Goal: Task Accomplishment & Management: Manage account settings

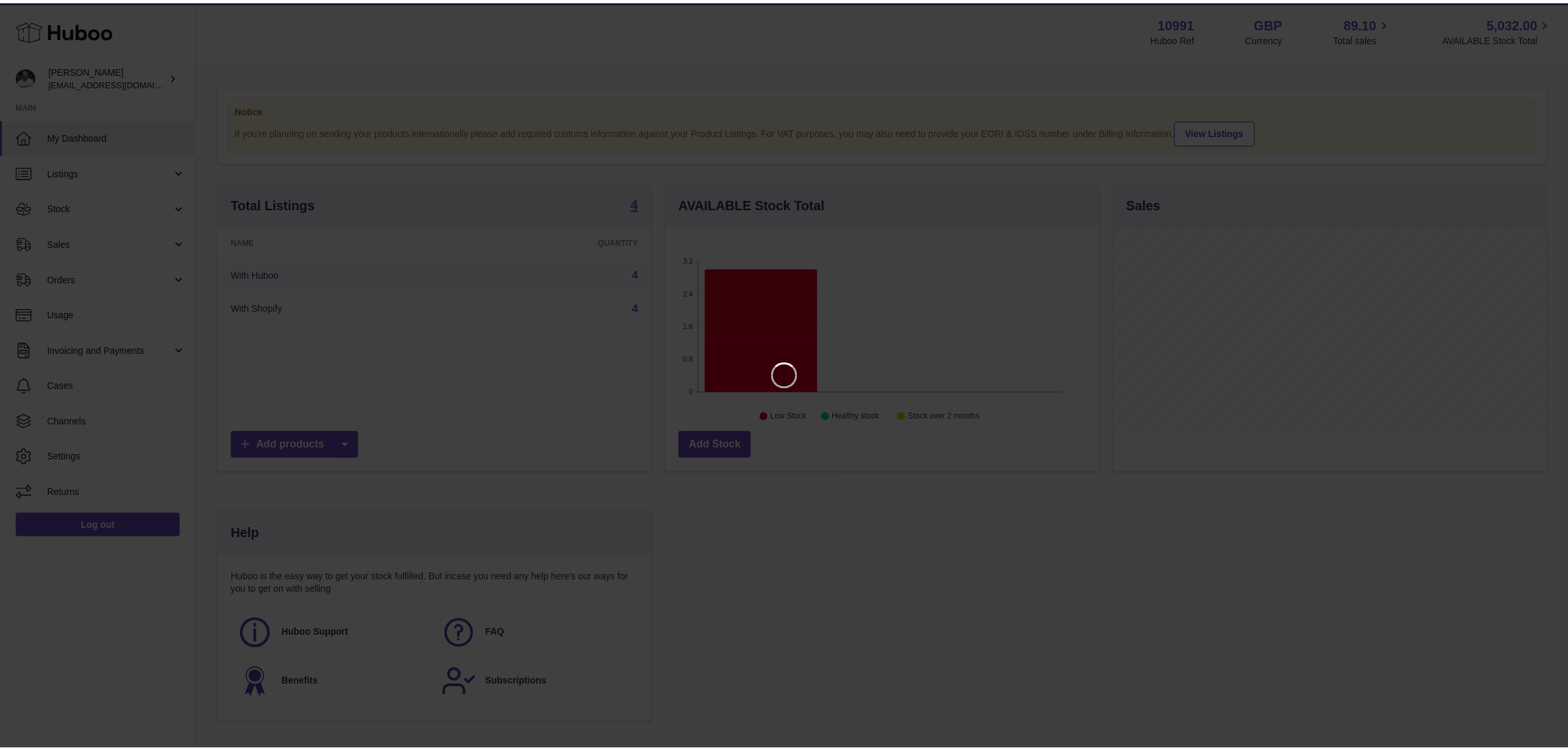
scroll to position [205, 437]
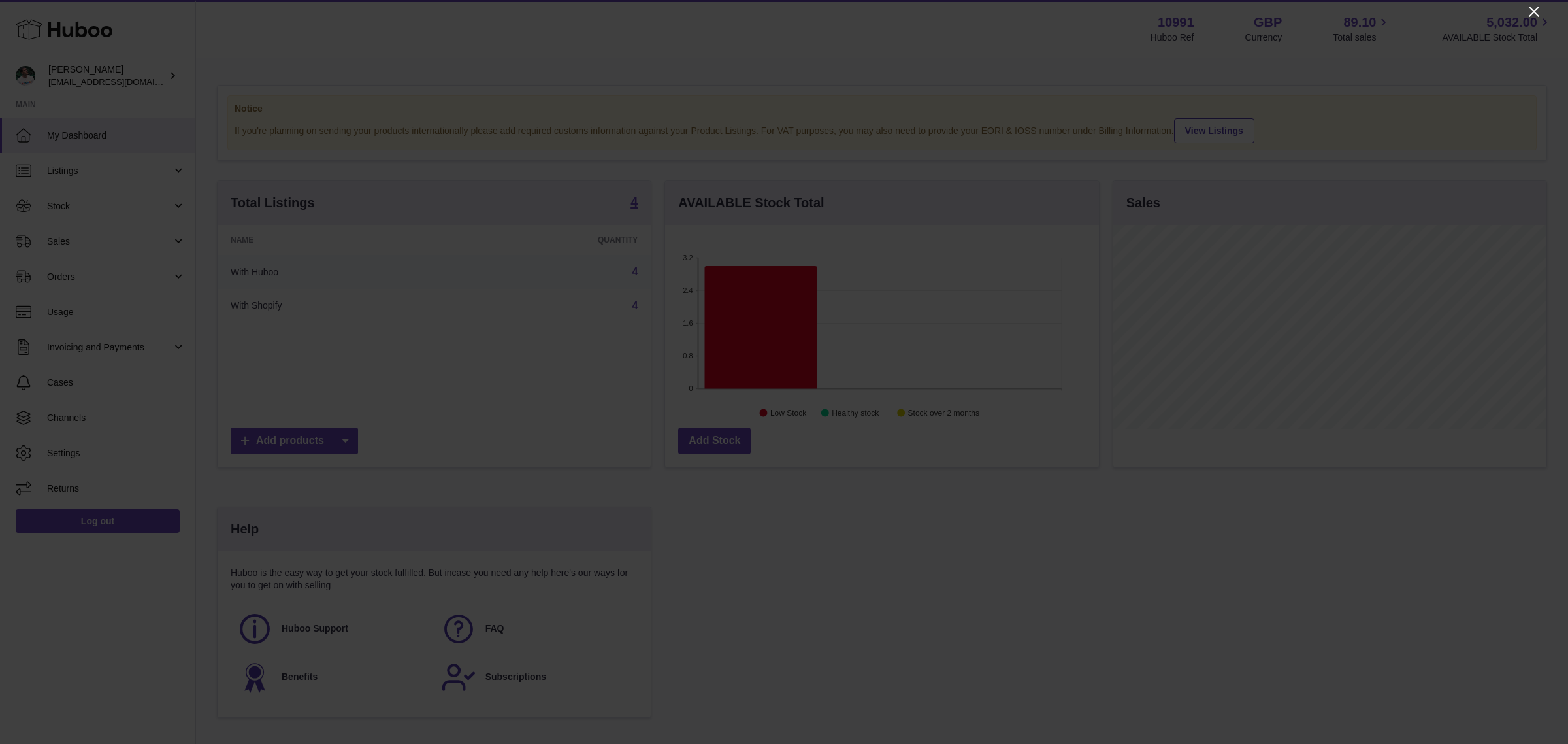
click at [1537, 17] on icon "Close" at bounding box center [1534, 12] width 16 height 16
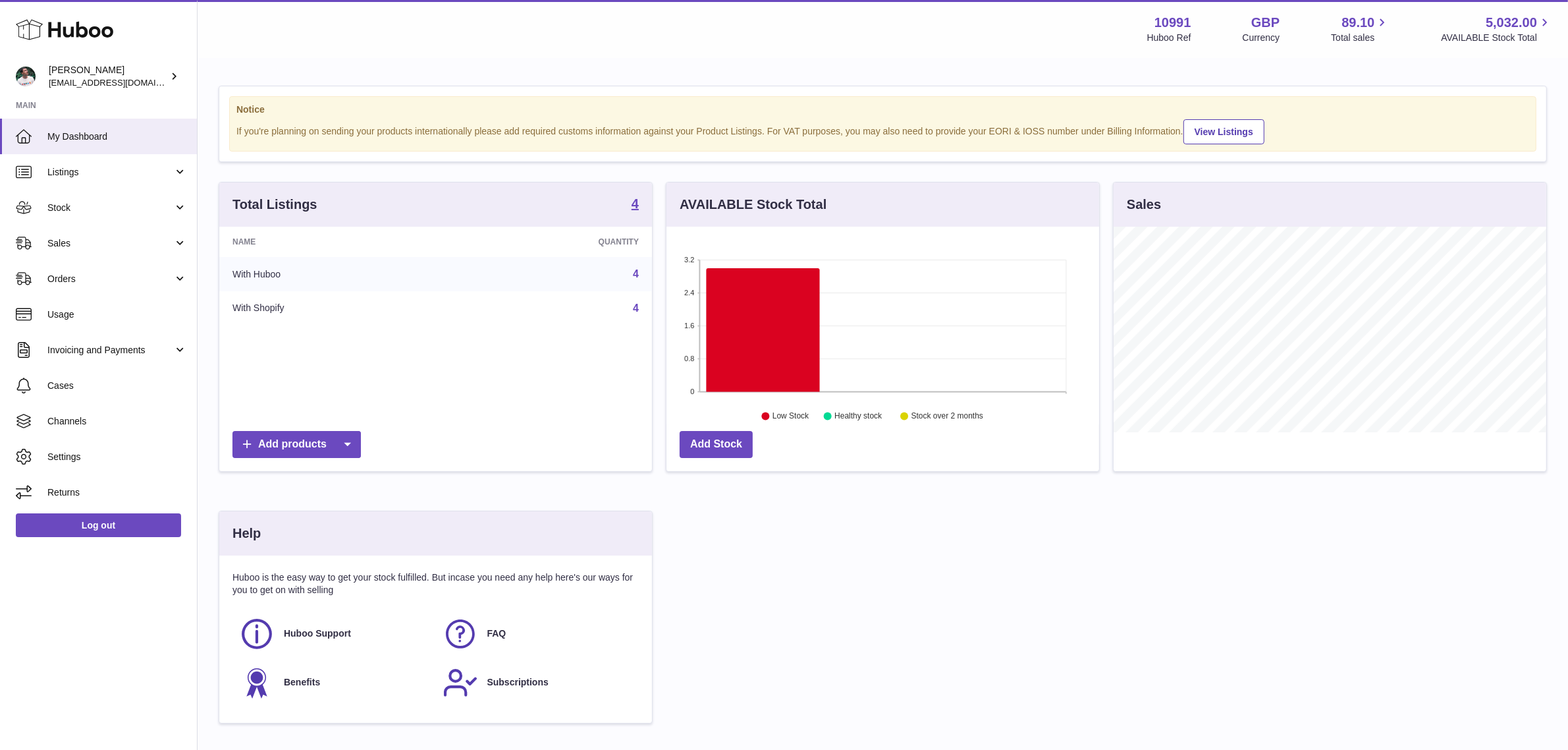
scroll to position [658841, 658246]
click at [117, 248] on span "Sales" at bounding box center [110, 244] width 126 height 13
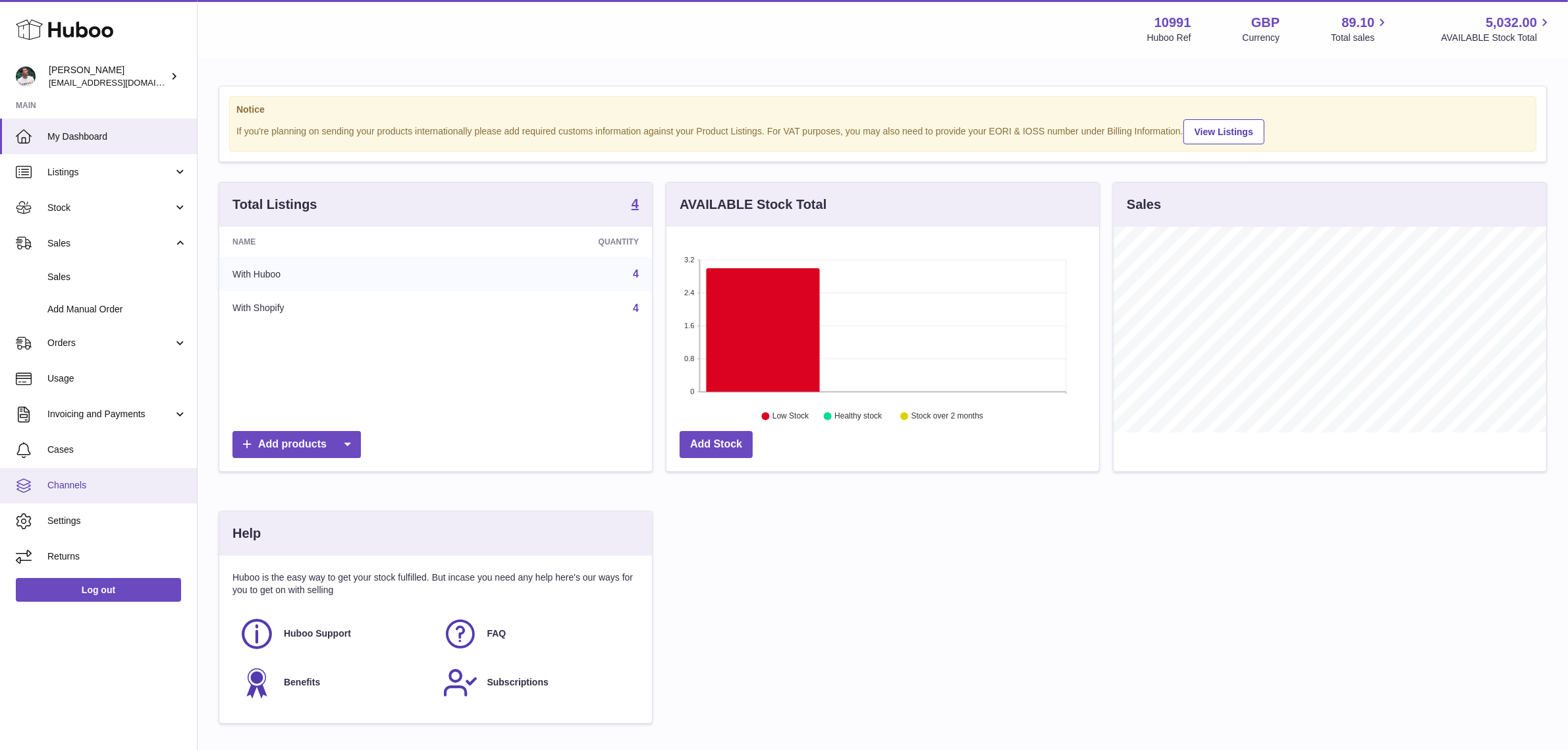
click at [82, 486] on span "Channels" at bounding box center [117, 486] width 140 height 13
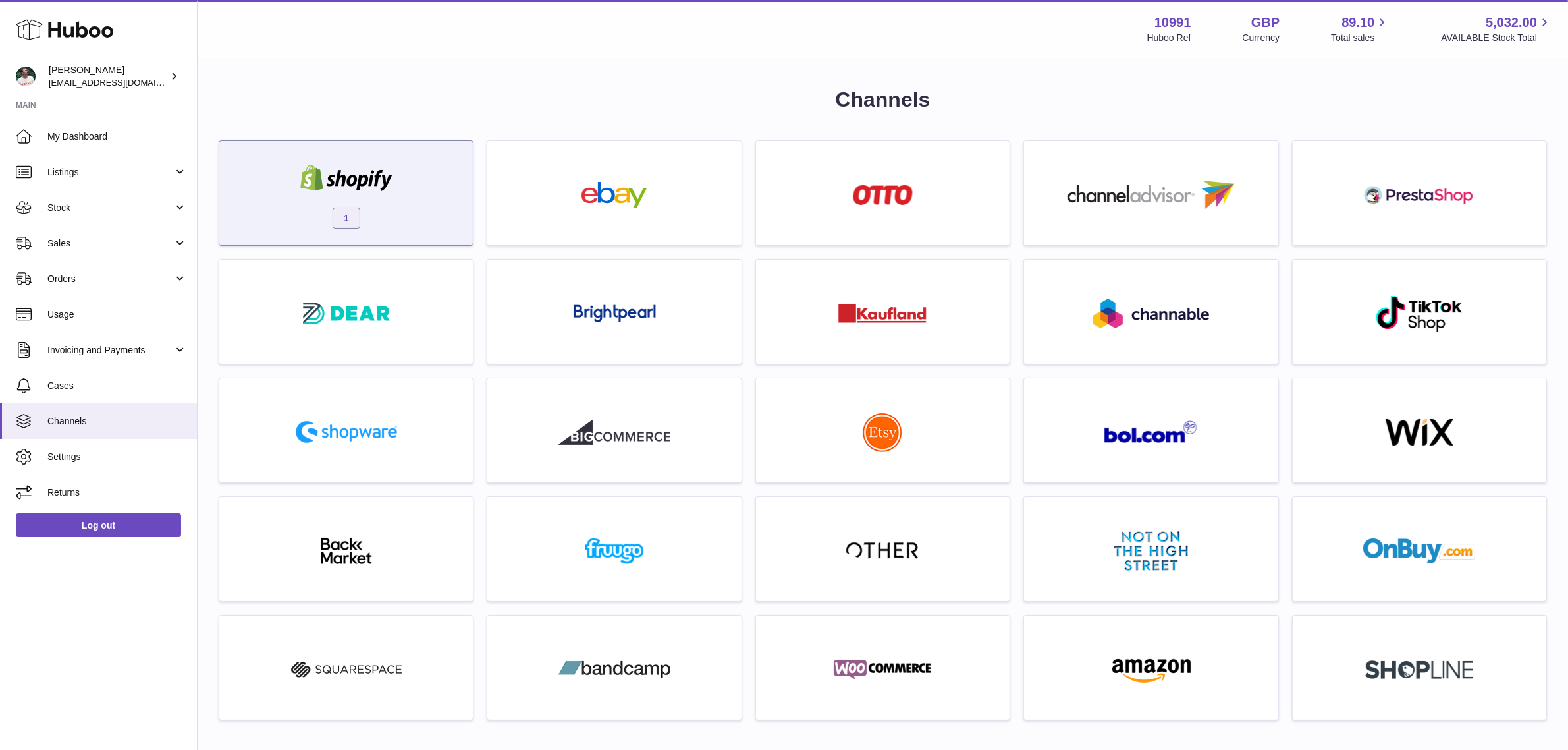
click at [394, 178] on img at bounding box center [346, 178] width 112 height 26
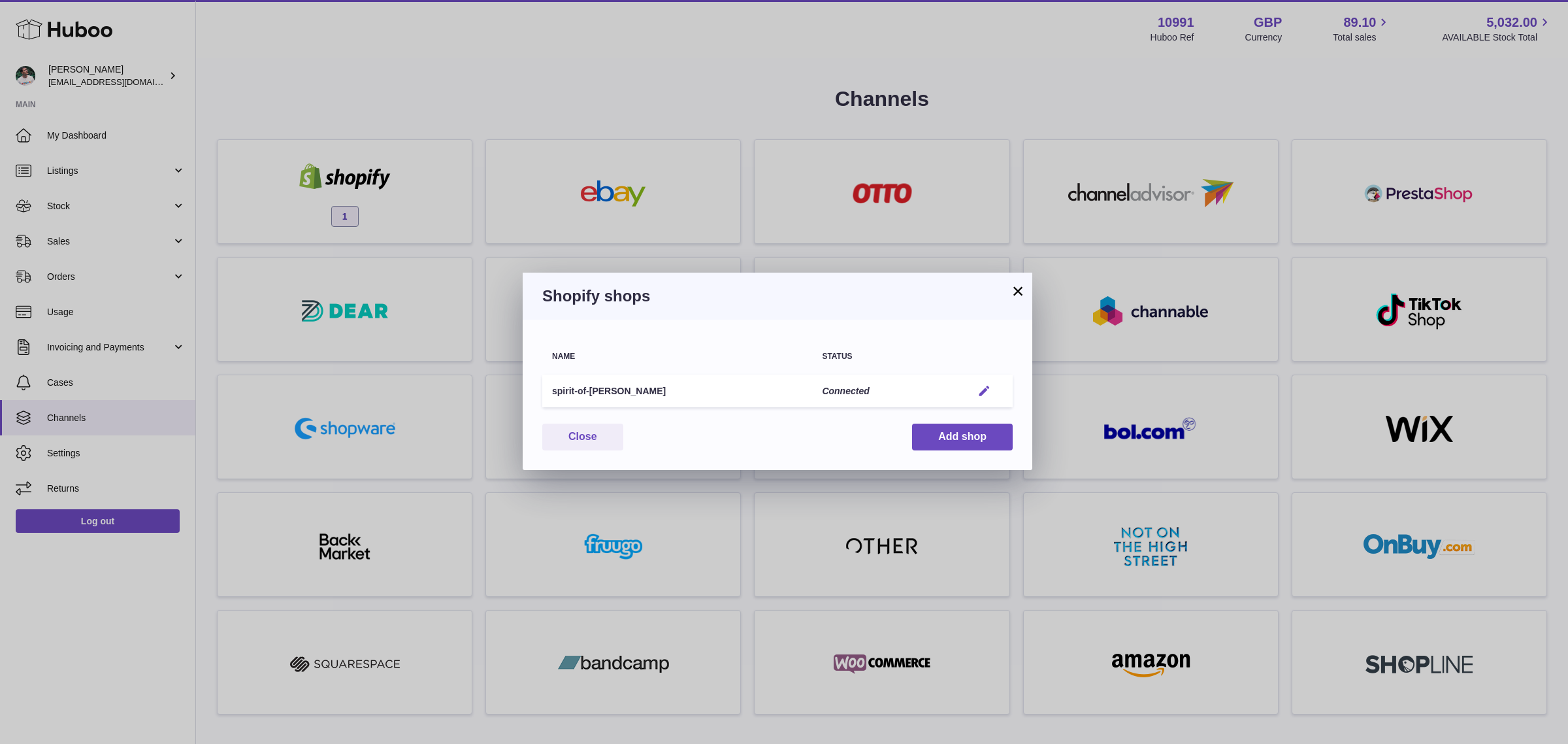
click at [985, 393] on em "button" at bounding box center [984, 391] width 14 height 14
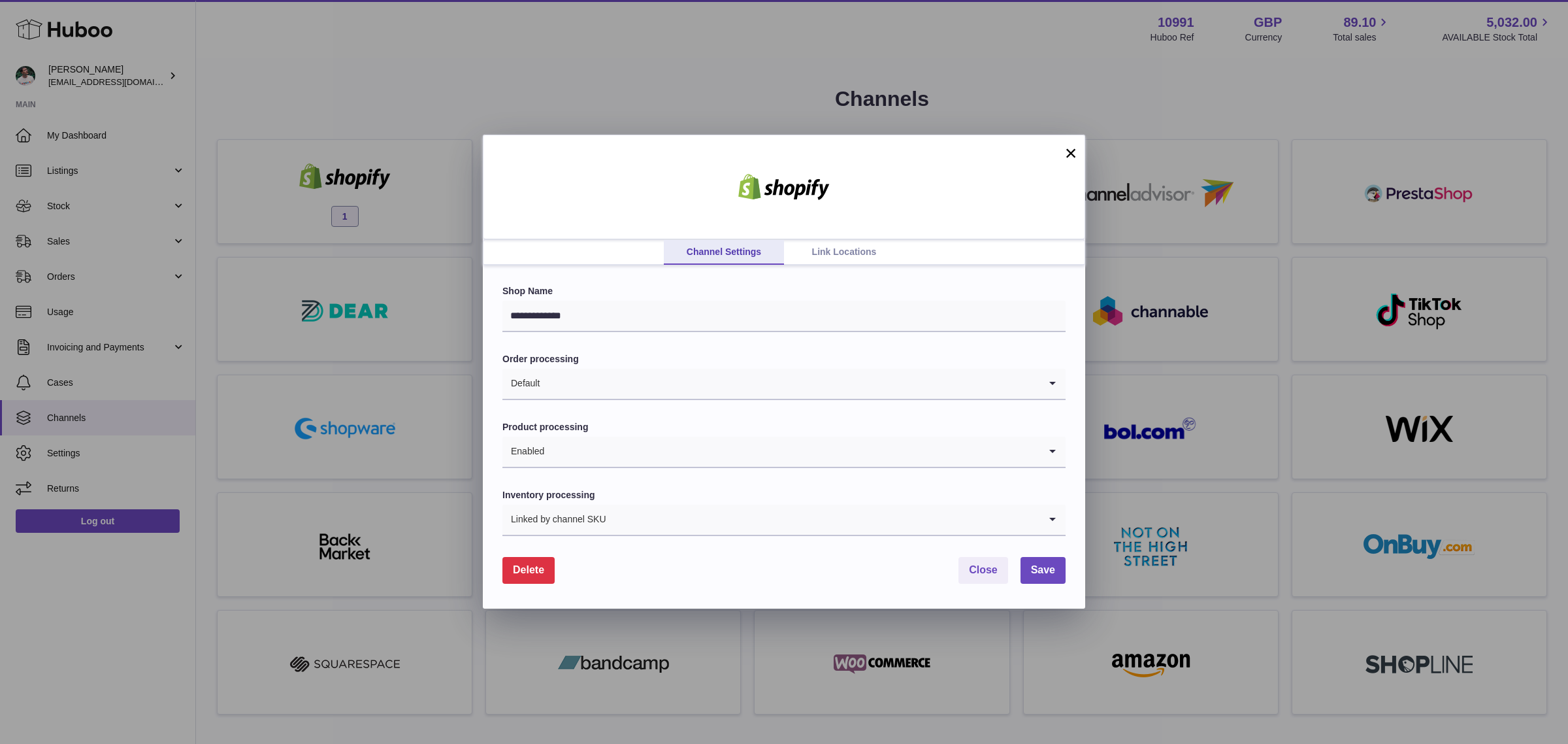
click at [841, 253] on link "Link Locations" at bounding box center [844, 253] width 120 height 25
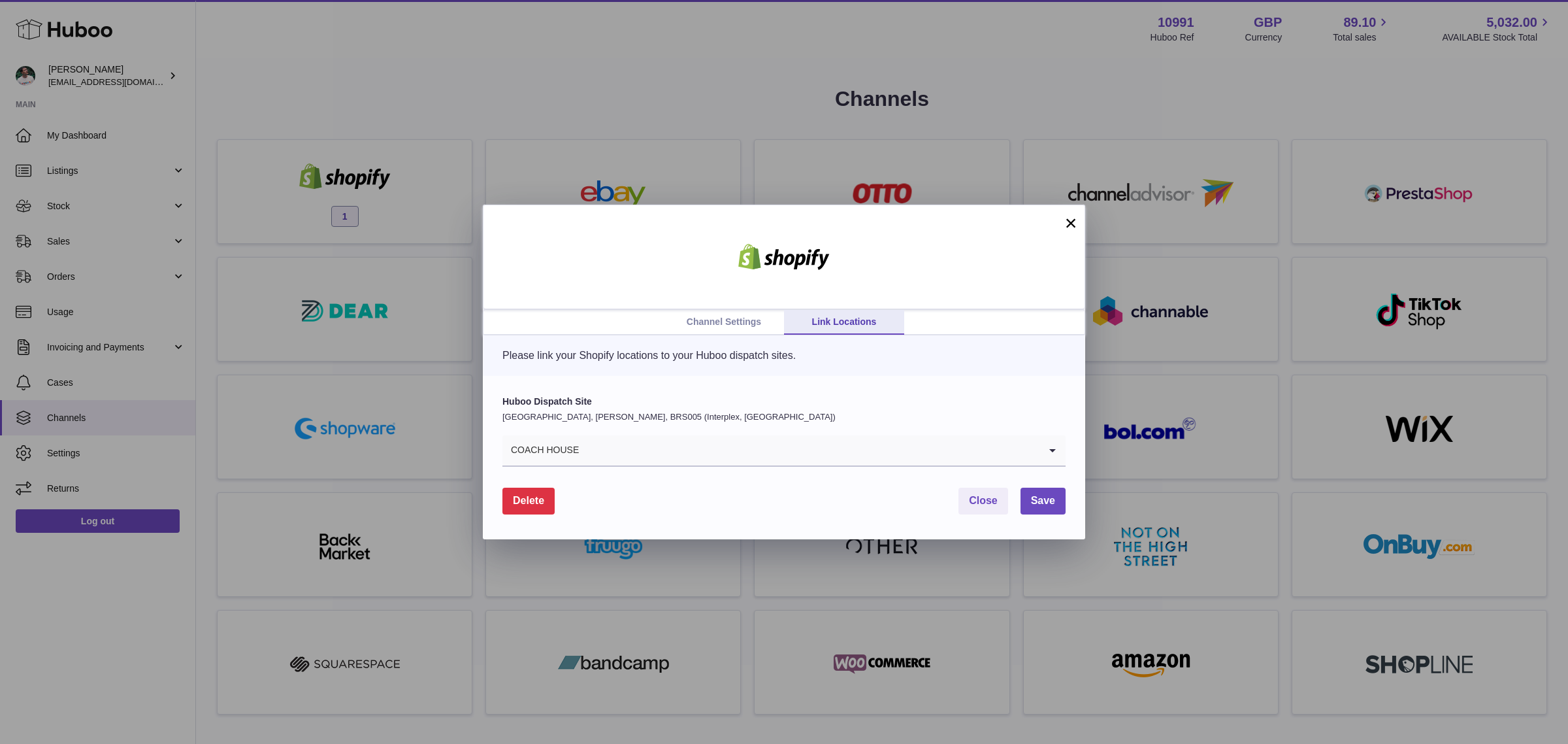
click at [1044, 444] on icon "Search for option" at bounding box center [1053, 451] width 26 height 30
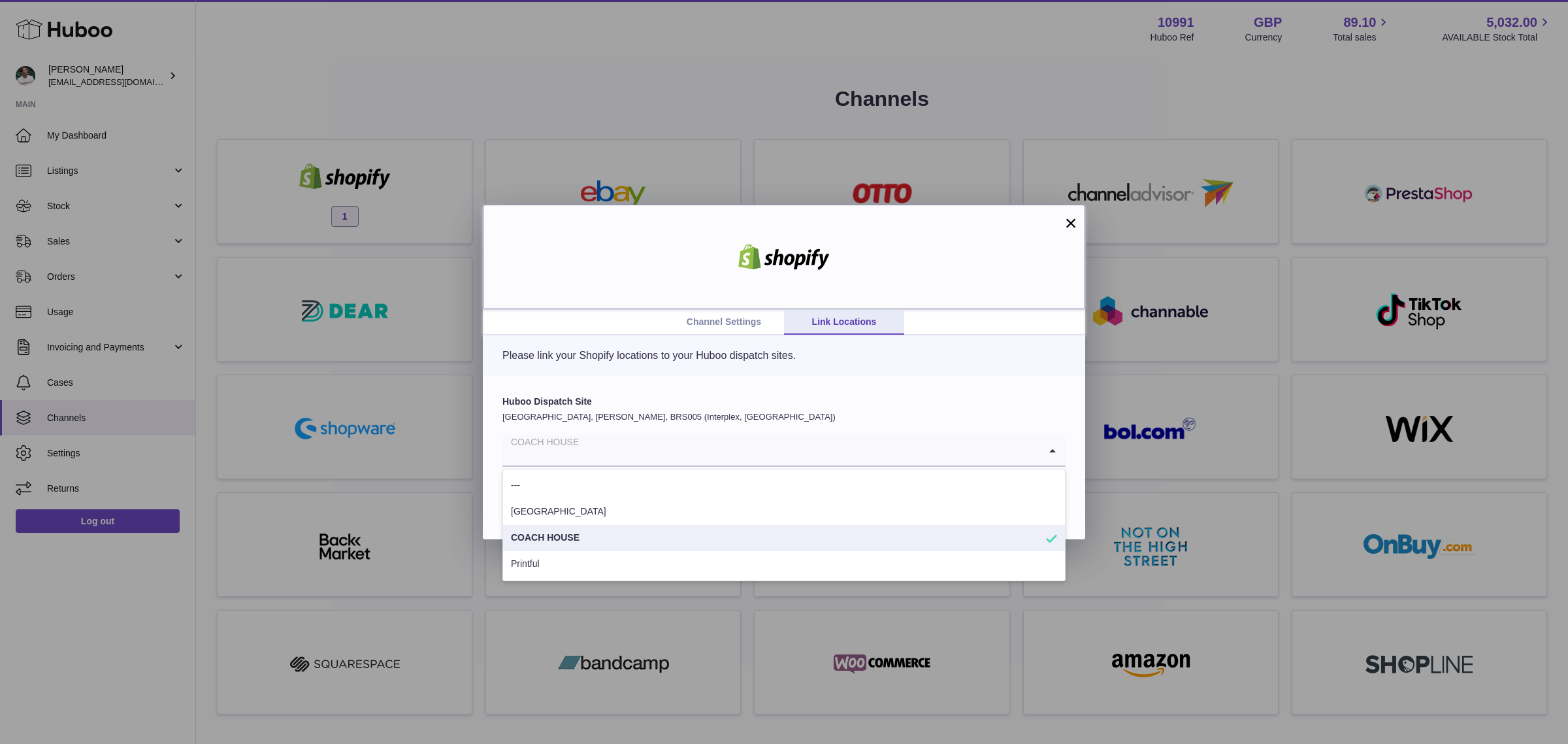
click at [1060, 214] on div at bounding box center [784, 257] width 602 height 105
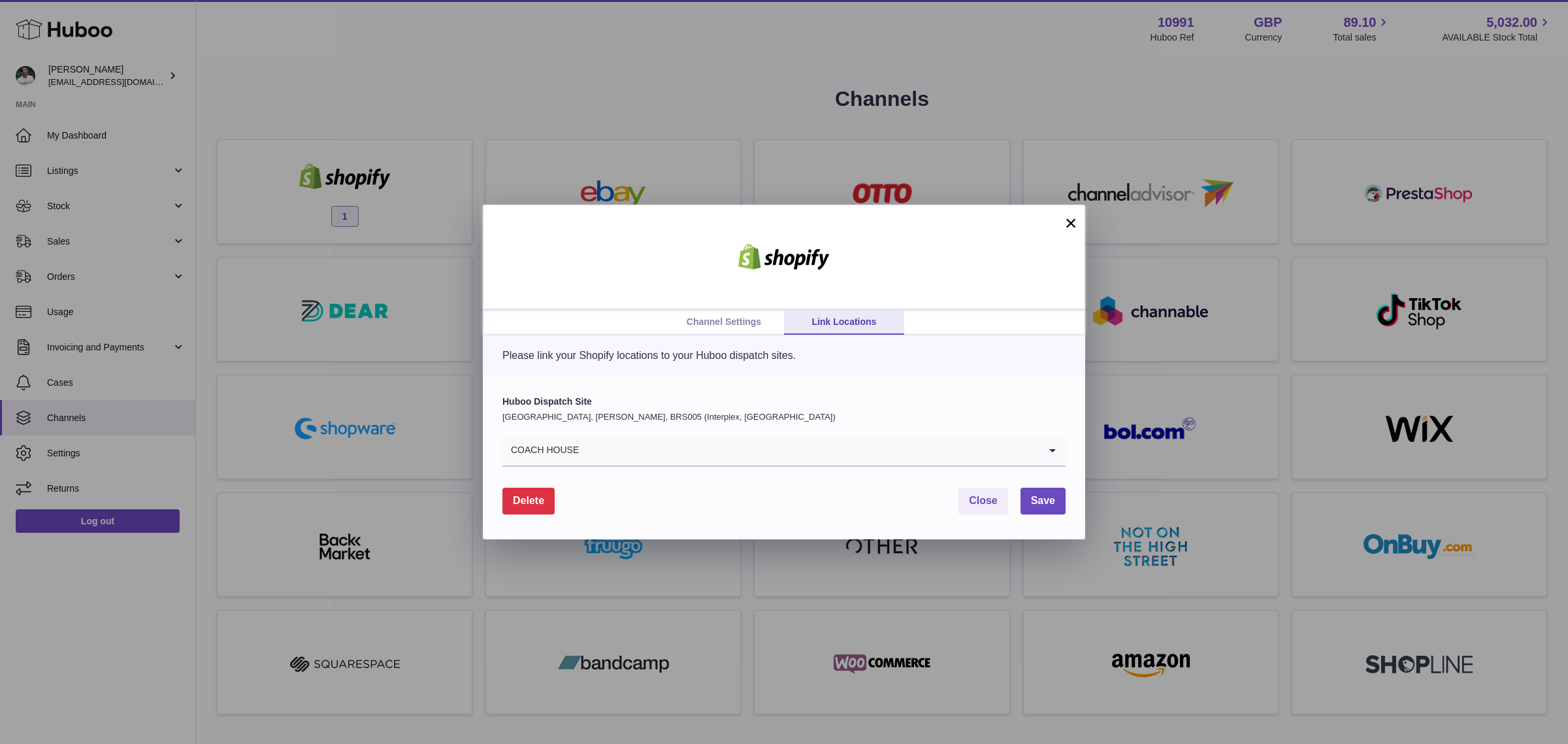
click at [1066, 221] on button "×" at bounding box center [1071, 223] width 16 height 16
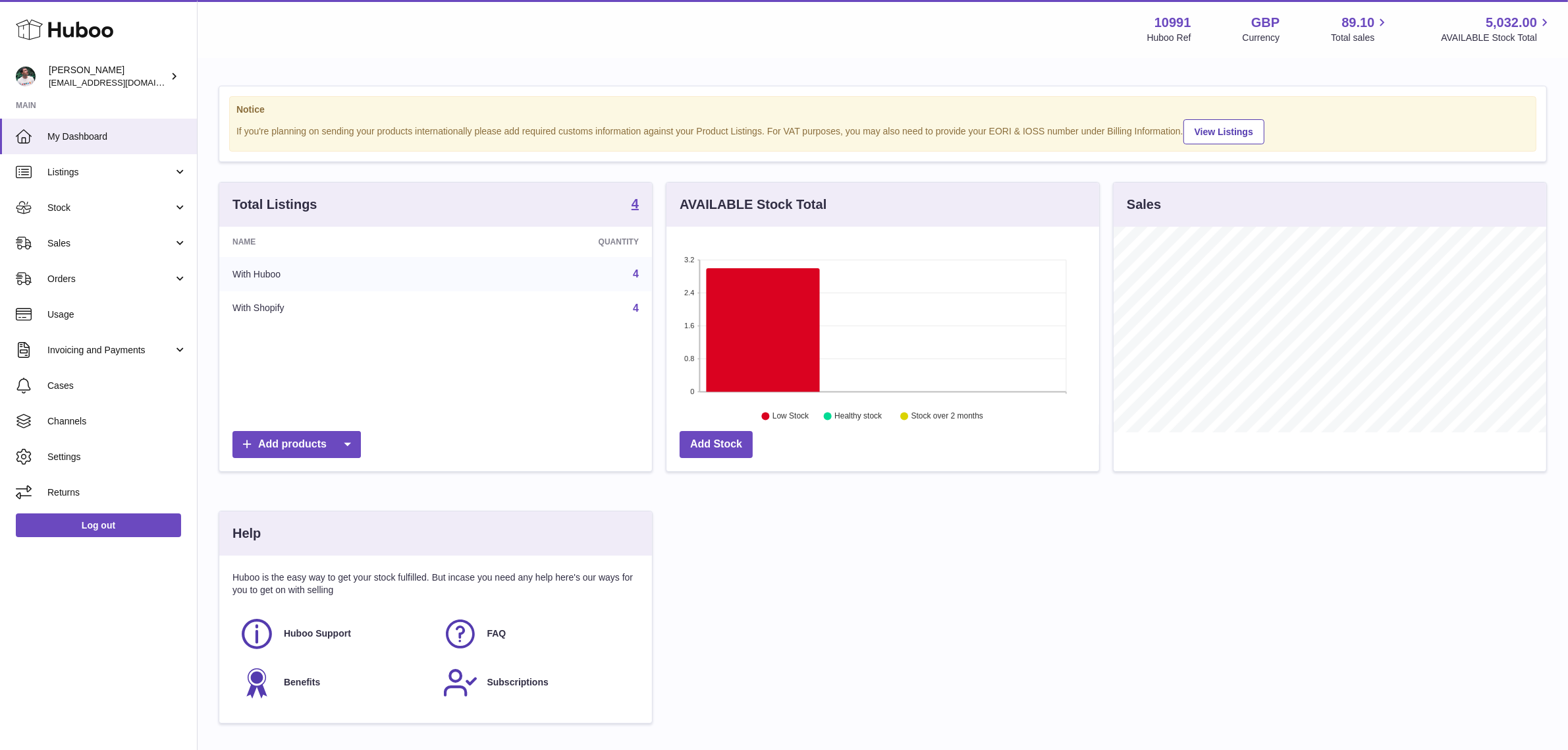
click at [1161, 22] on strong "10991" at bounding box center [1173, 23] width 37 height 18
copy strong "10991"
click at [99, 424] on span "Channels" at bounding box center [117, 422] width 140 height 13
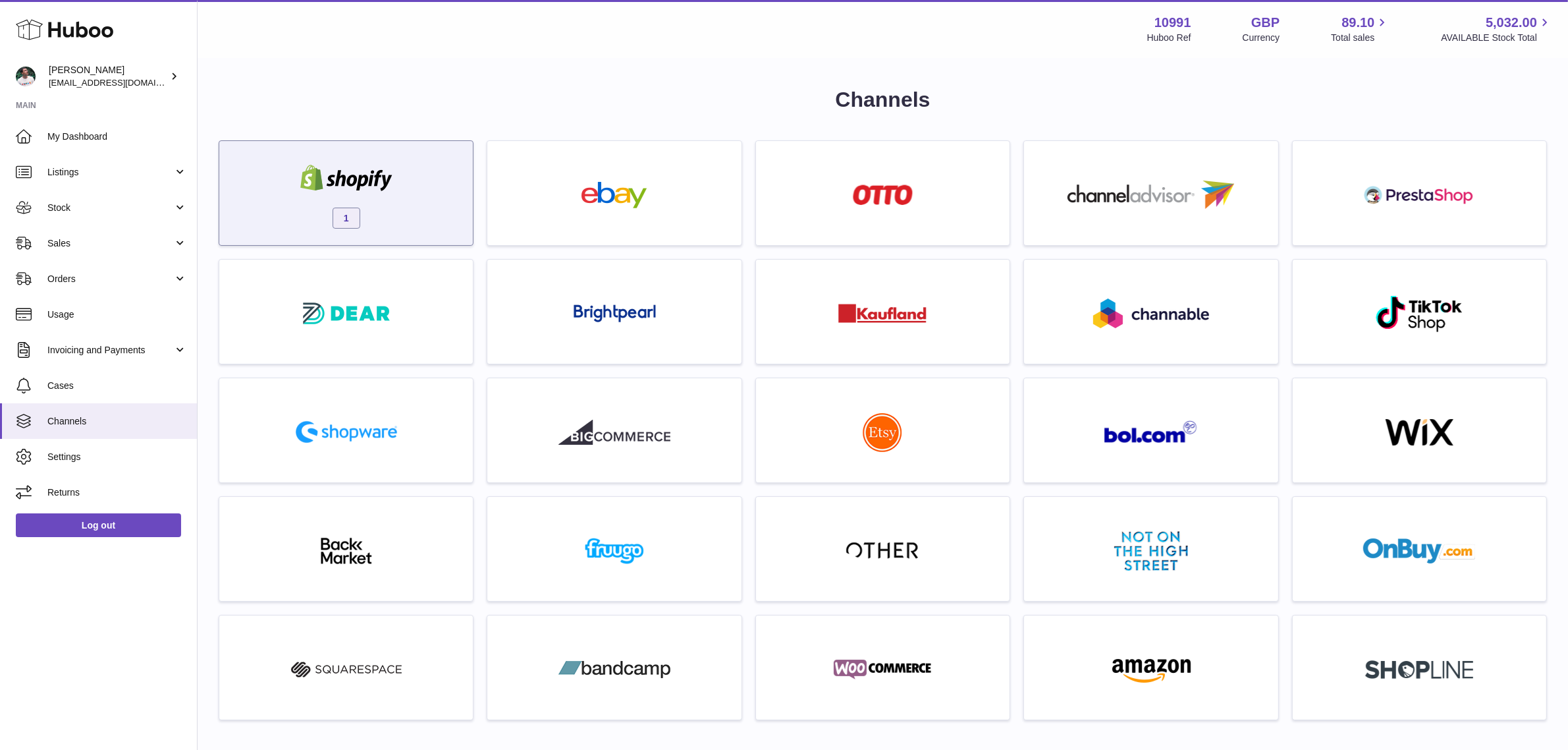
click at [245, 213] on div "1" at bounding box center [346, 196] width 241 height 84
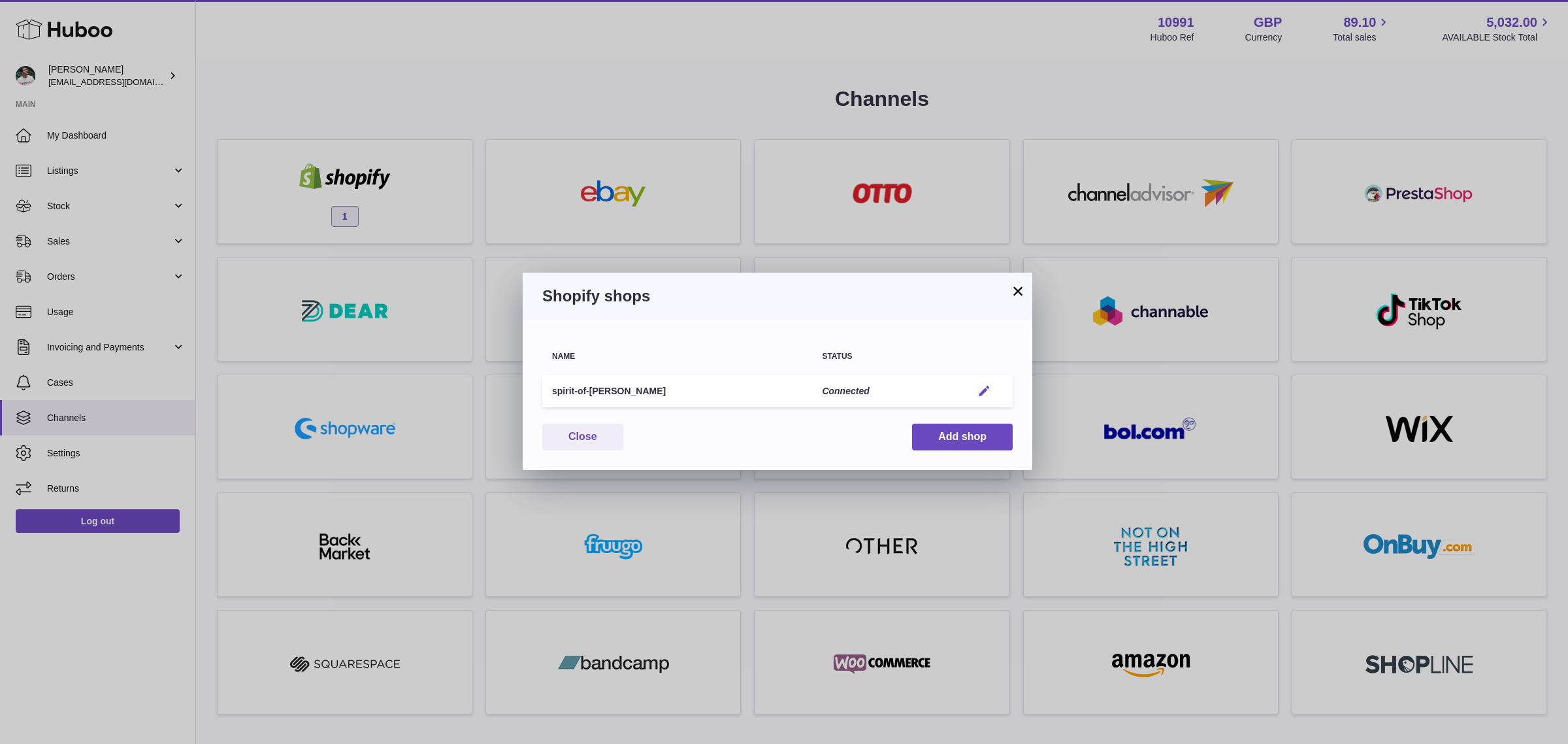
click at [984, 393] on em "button" at bounding box center [984, 391] width 14 height 14
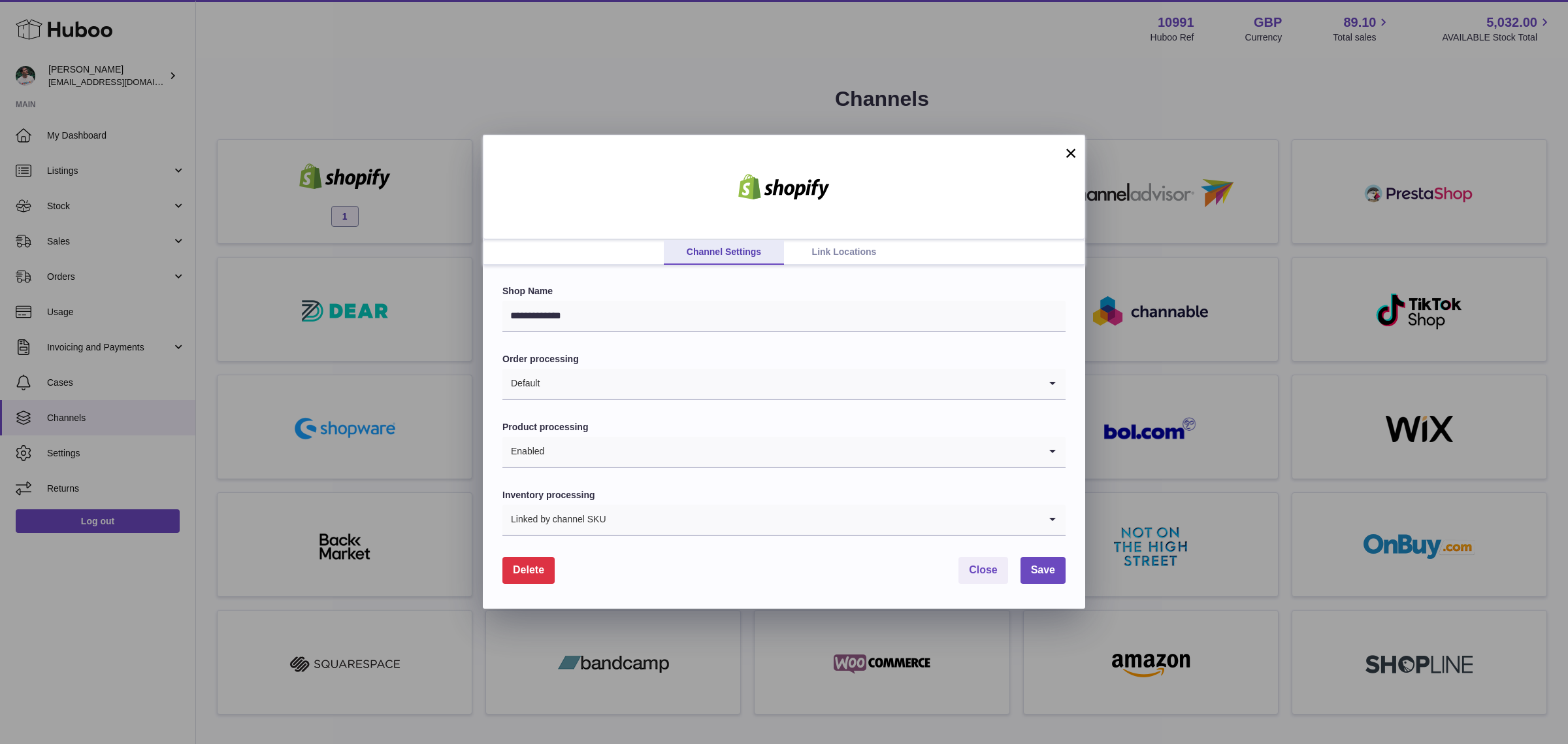
click at [845, 259] on link "Link Locations" at bounding box center [844, 253] width 120 height 25
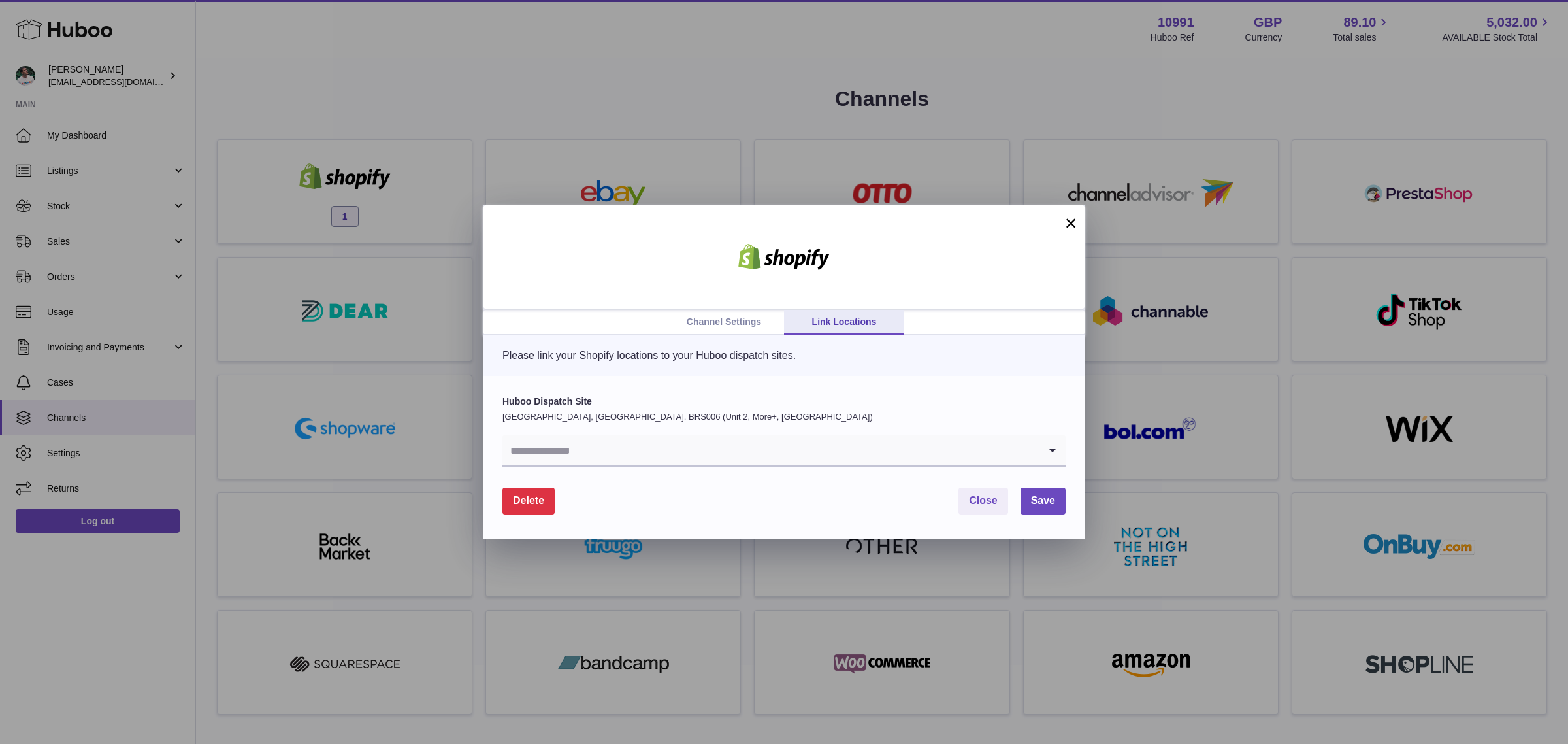
click at [605, 471] on form "Huboo Dispatch Site United Kingdom, Severn Beach, BRS006 (Unit 2, More+, UK) Lo…" at bounding box center [784, 455] width 564 height 119
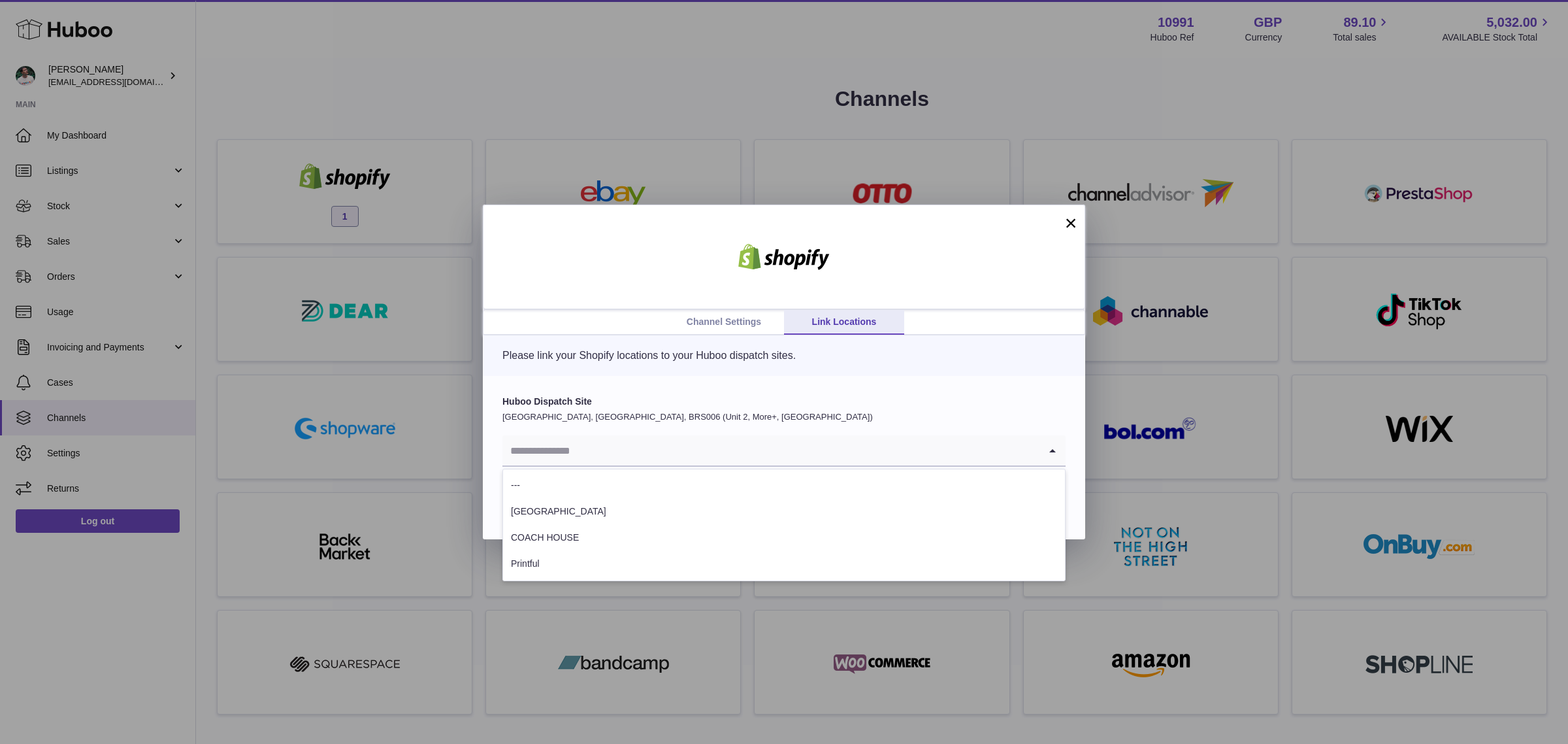
click at [612, 456] on input "Search for option" at bounding box center [771, 451] width 537 height 30
click at [582, 538] on li "COACH HOUSE" at bounding box center [784, 538] width 562 height 26
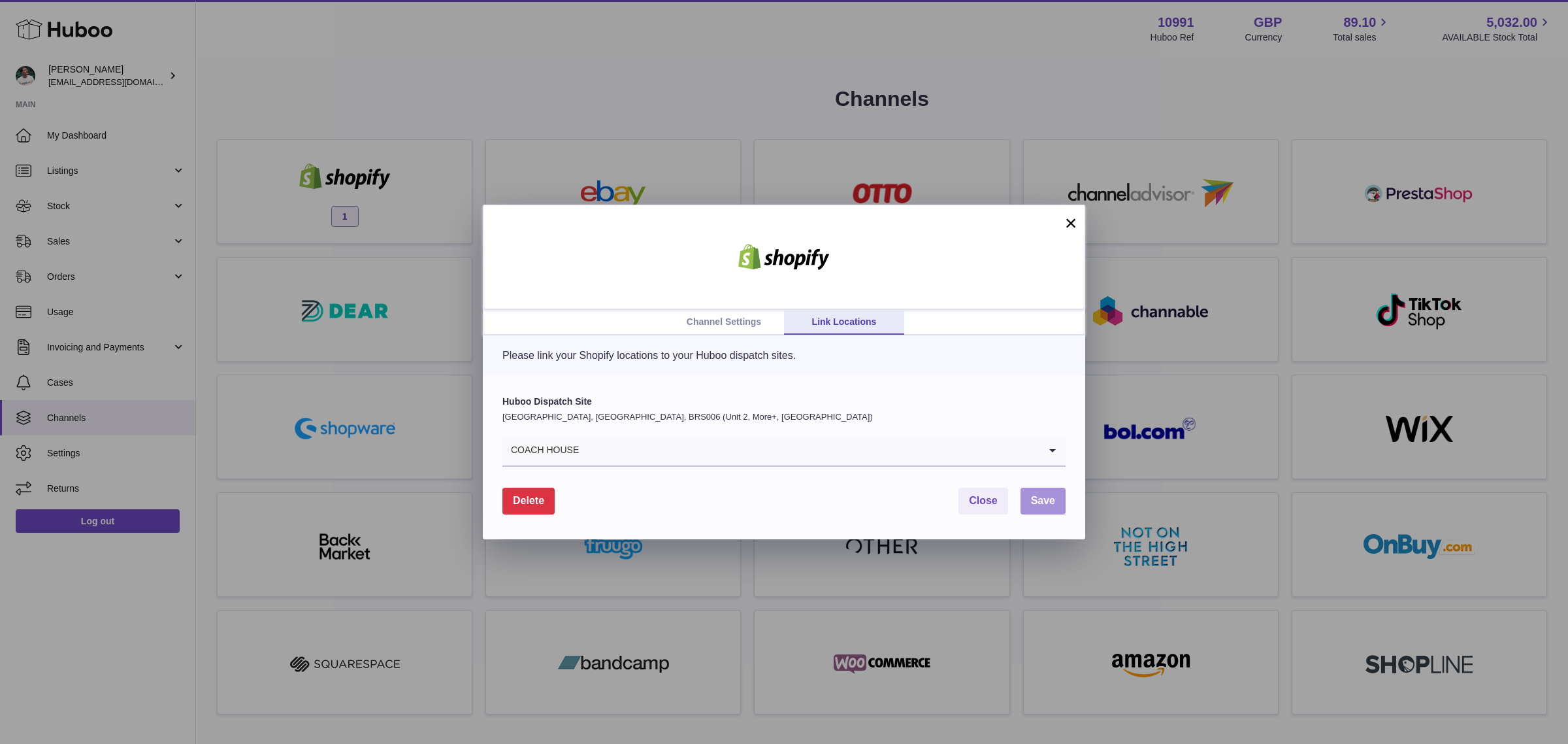
click at [1035, 502] on span "Save" at bounding box center [1043, 500] width 24 height 11
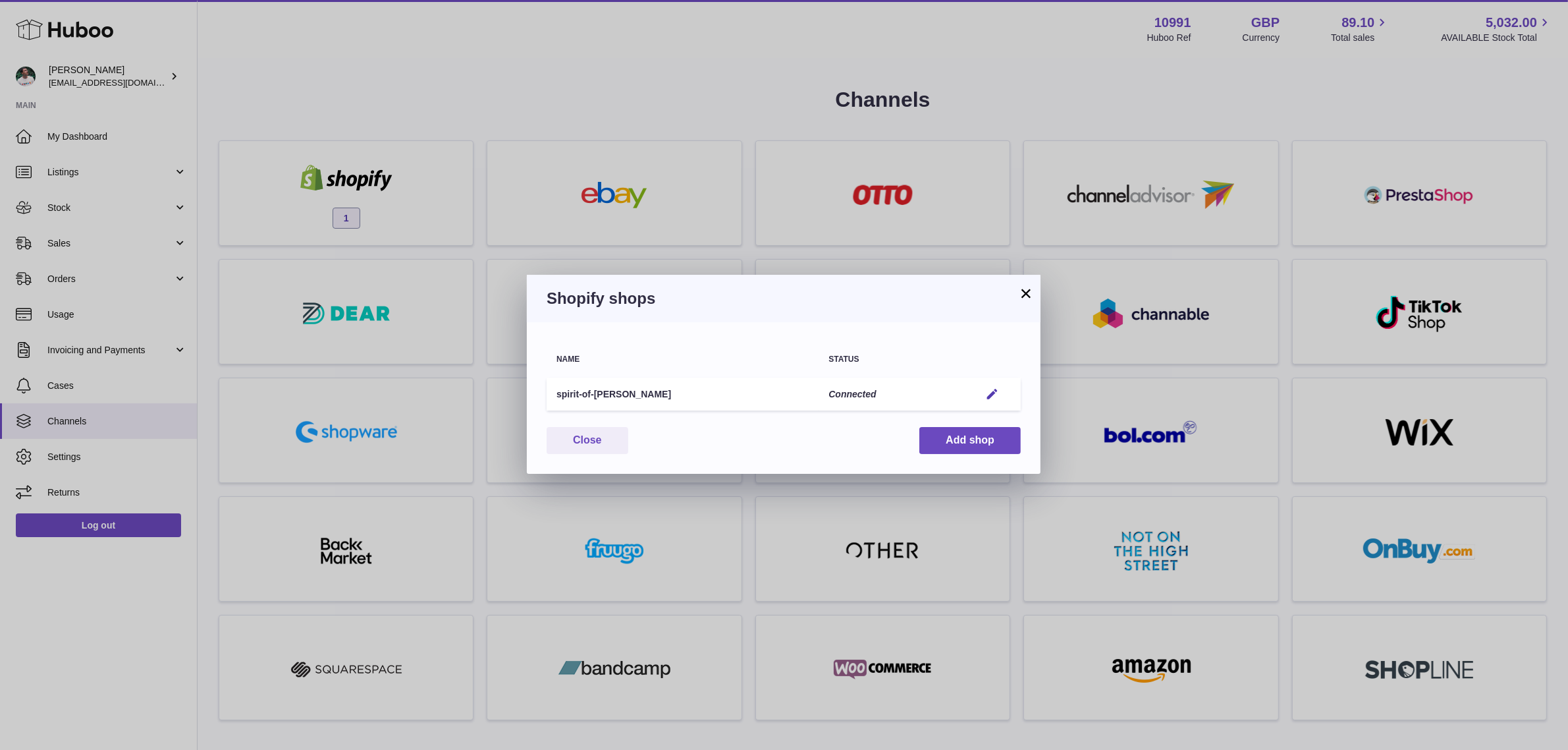
click at [1010, 292] on h3 "Shopify shops" at bounding box center [784, 298] width 474 height 21
